Goal: Information Seeking & Learning: Learn about a topic

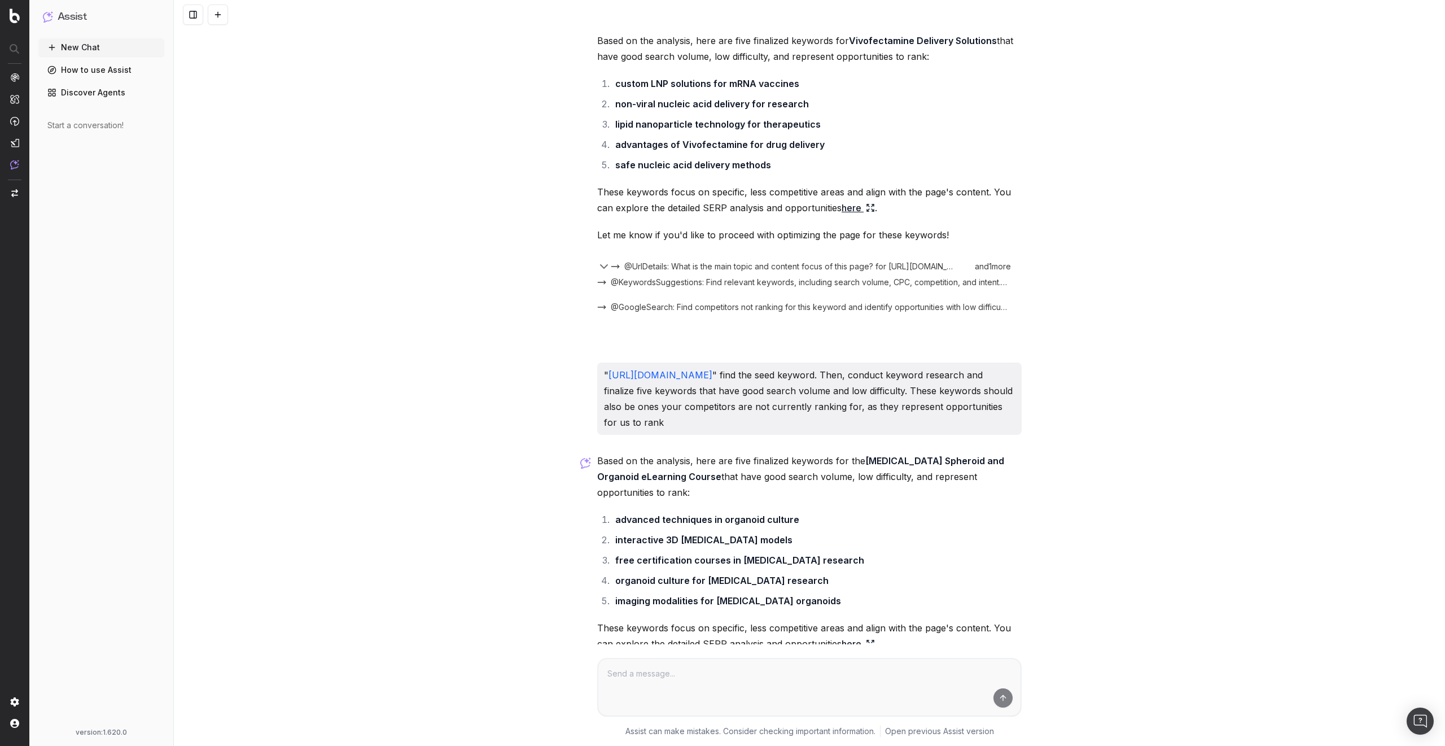
scroll to position [12757, 0]
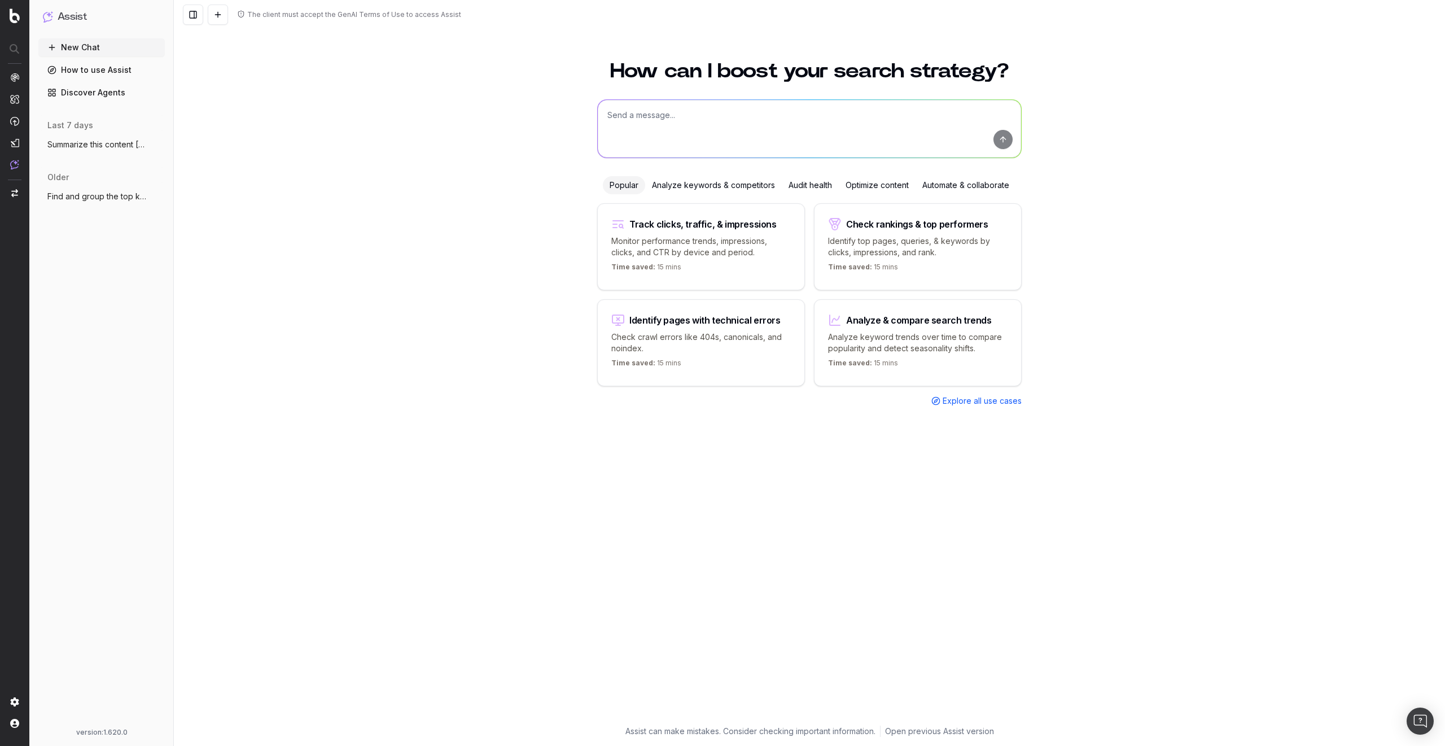
click at [111, 93] on link "Discover Agents" at bounding box center [101, 93] width 126 height 18
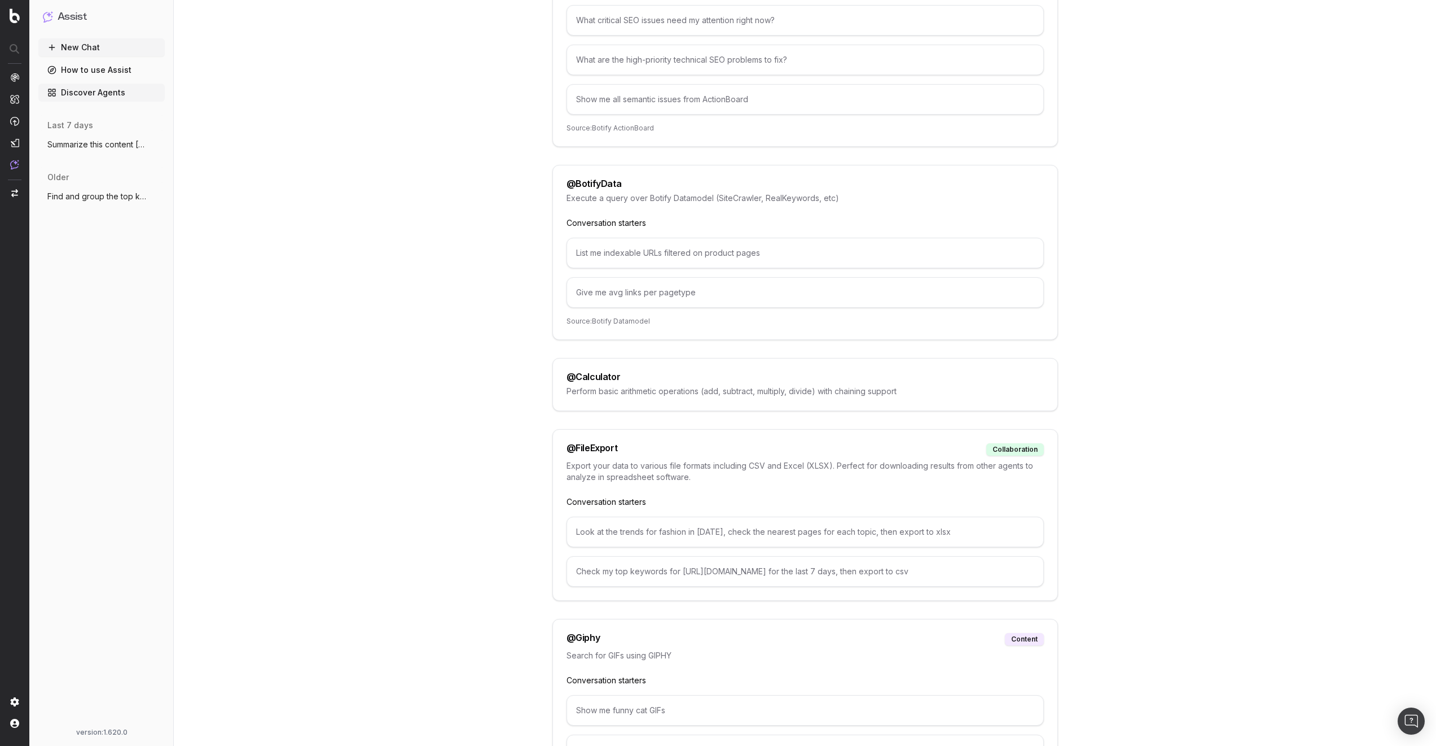
scroll to position [271, 0]
drag, startPoint x: 678, startPoint y: 453, endPoint x: 528, endPoint y: 454, distance: 149.6
click at [556, 454] on div "@ FileExport collaboration Export your data to various file formats including C…" at bounding box center [806, 523] width 506 height 172
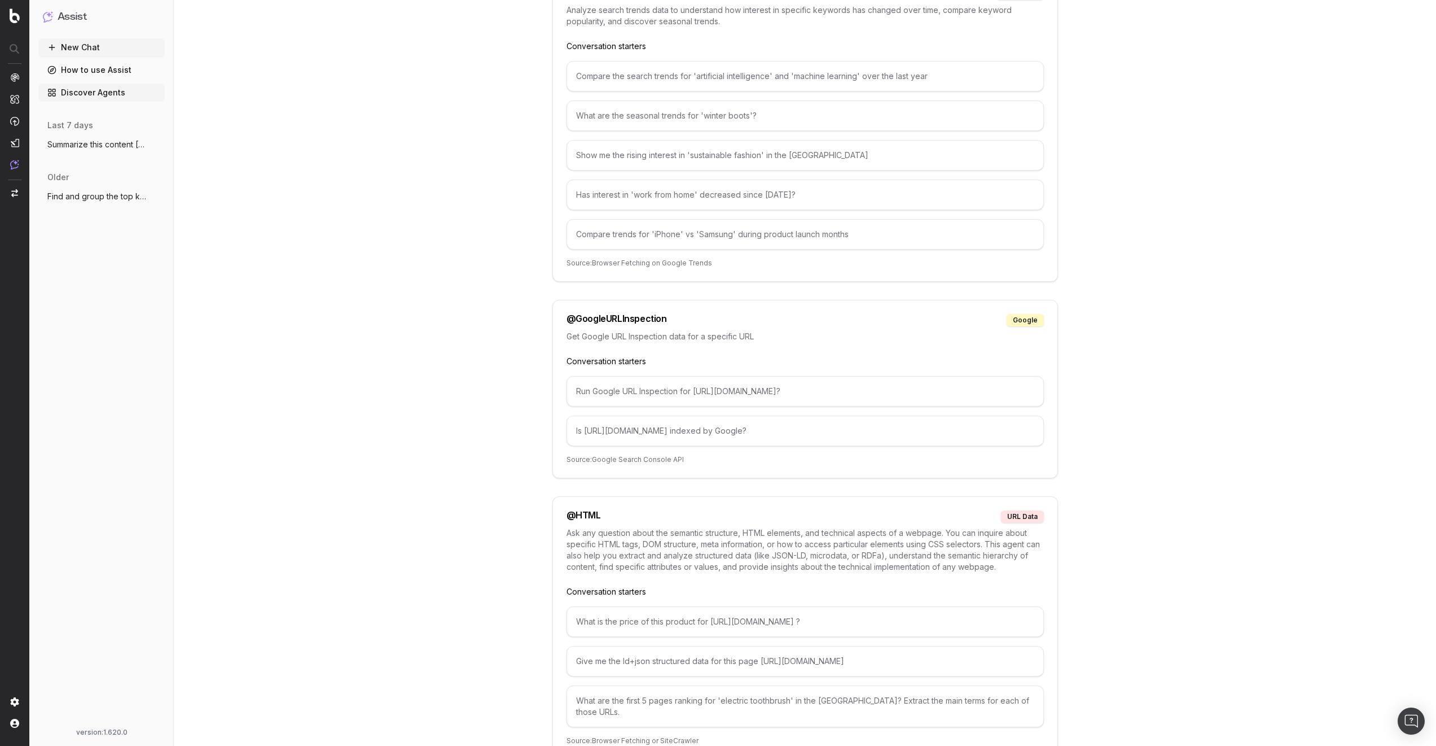
scroll to position [2100, 0]
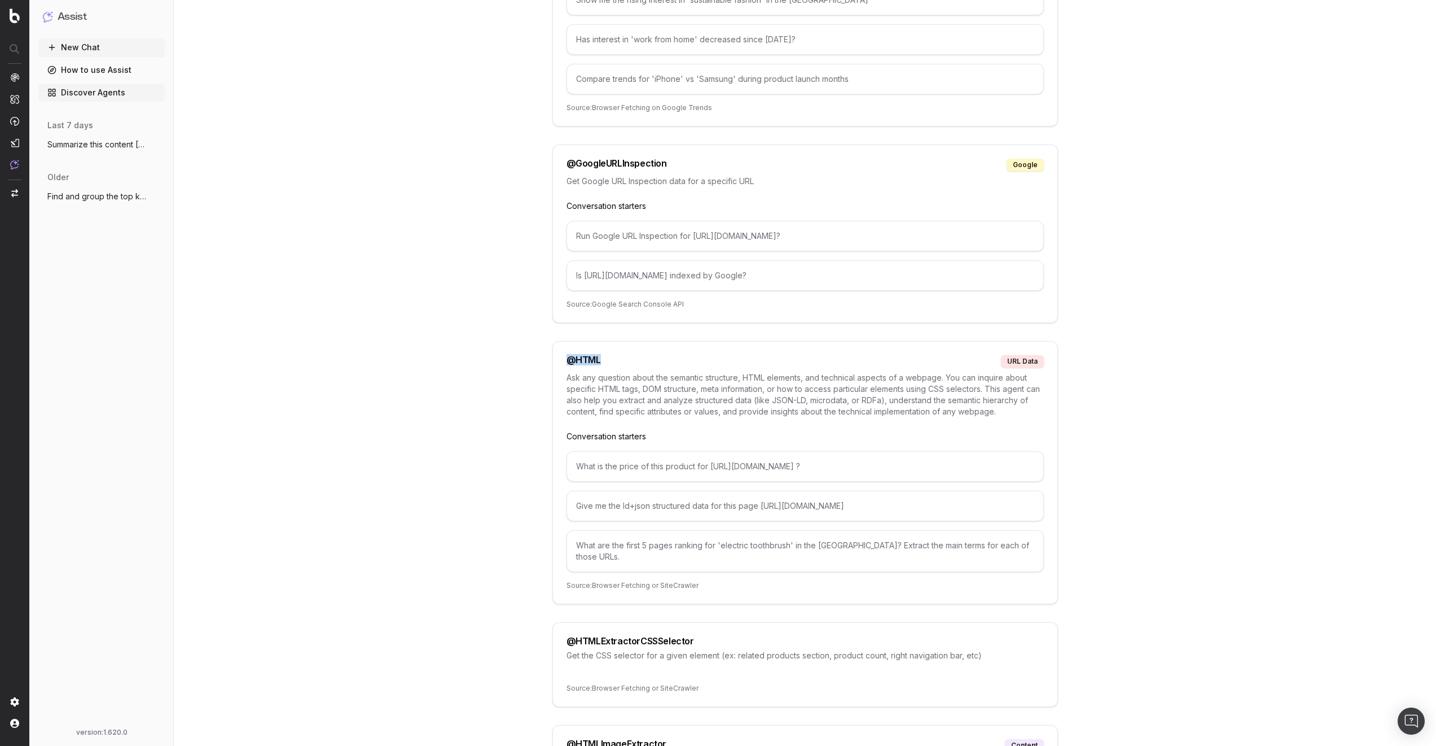
drag, startPoint x: 614, startPoint y: 360, endPoint x: 567, endPoint y: 356, distance: 47.6
click at [567, 356] on div "@ HTML URL data" at bounding box center [805, 361] width 477 height 12
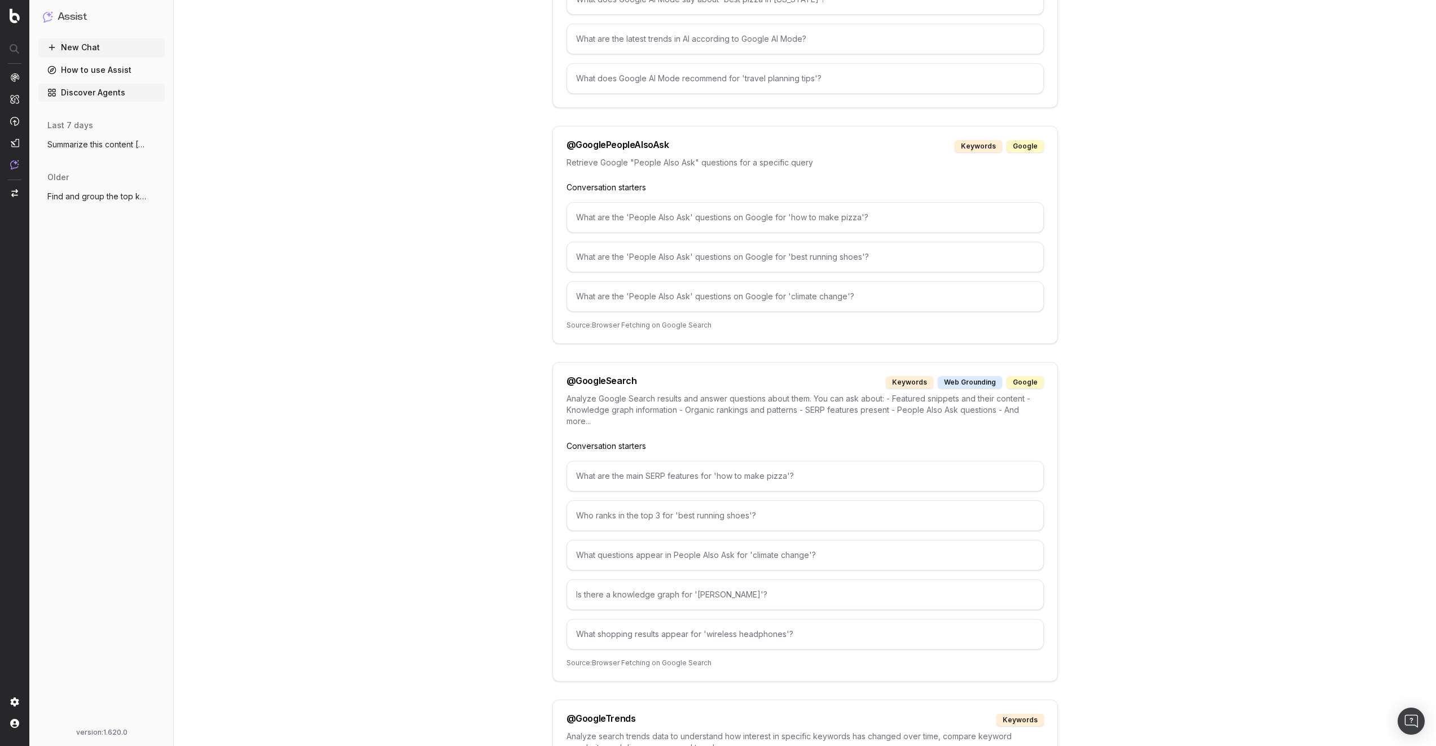
scroll to position [1089, 0]
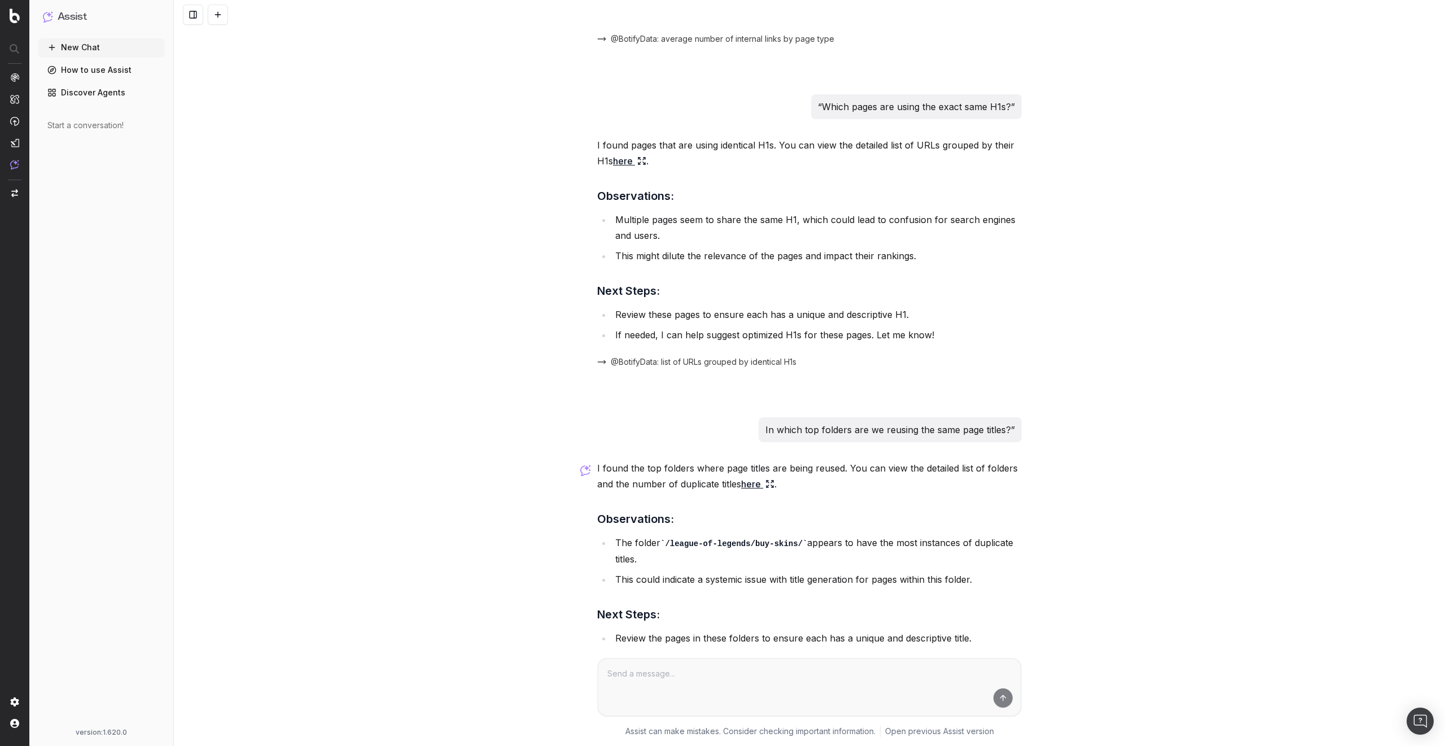
scroll to position [3475, 0]
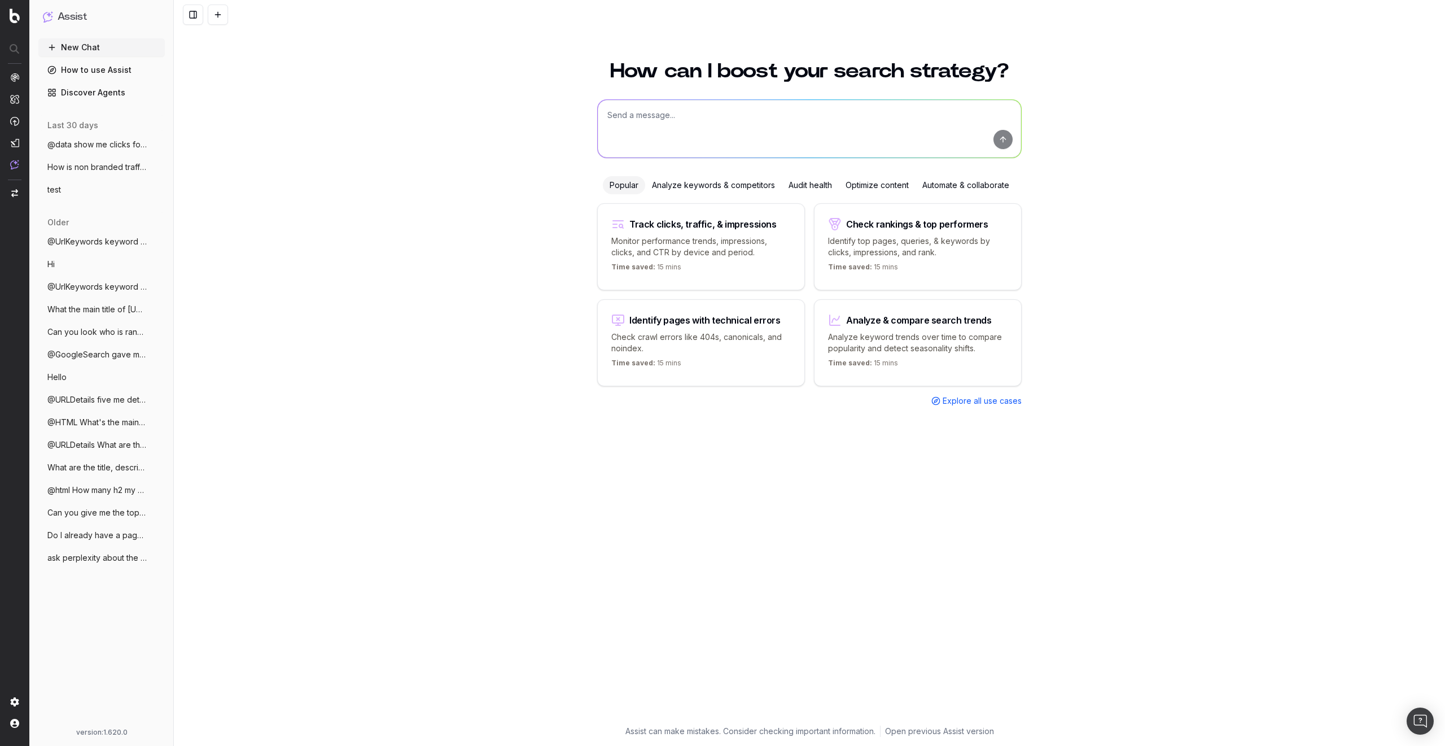
click at [1349, 278] on div "How can I boost your search strategy? Popular Analyze keywords & competitors Au…" at bounding box center [809, 396] width 1271 height 698
click at [1356, 418] on div "How can I boost your search strategy? Popular Analyze keywords & competitors Au…" at bounding box center [809, 396] width 1271 height 698
click at [1388, 94] on div "How can I boost your search strategy? Popular Analyze keywords & competitors Au…" at bounding box center [809, 396] width 1271 height 698
click at [1360, 287] on div "How can I boost your search strategy? Popular Analyze keywords & competitors Au…" at bounding box center [809, 396] width 1271 height 698
drag, startPoint x: 1356, startPoint y: 250, endPoint x: 1299, endPoint y: 242, distance: 57.1
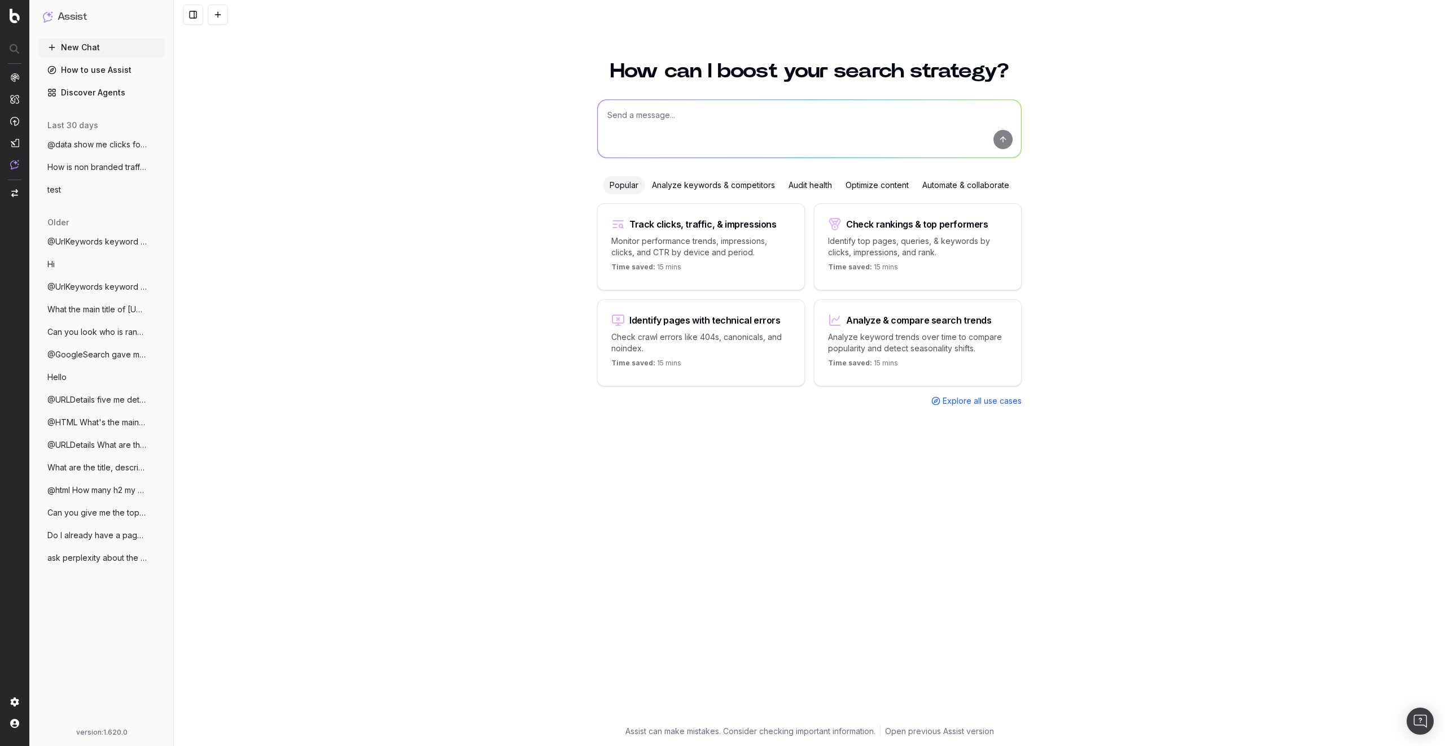
click at [1357, 248] on div "How can I boost your search strategy? Popular Analyze keywords & competitors Au…" at bounding box center [809, 396] width 1271 height 698
click at [109, 244] on span "@UrlKeywords keyword for clothes for htt" at bounding box center [96, 241] width 99 height 11
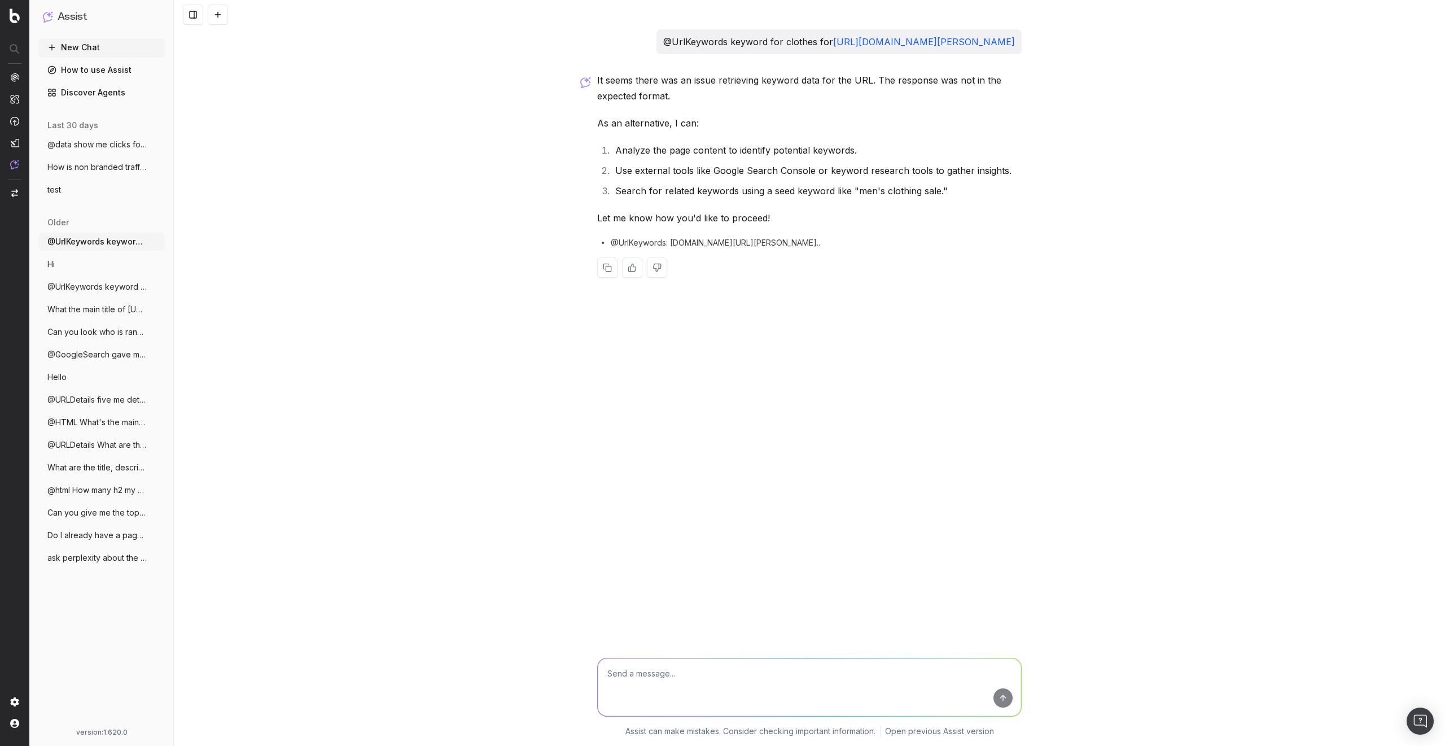
click at [112, 144] on span "@data show me clicks for last 7 days" at bounding box center [96, 144] width 99 height 11
